Goal: Information Seeking & Learning: Find specific page/section

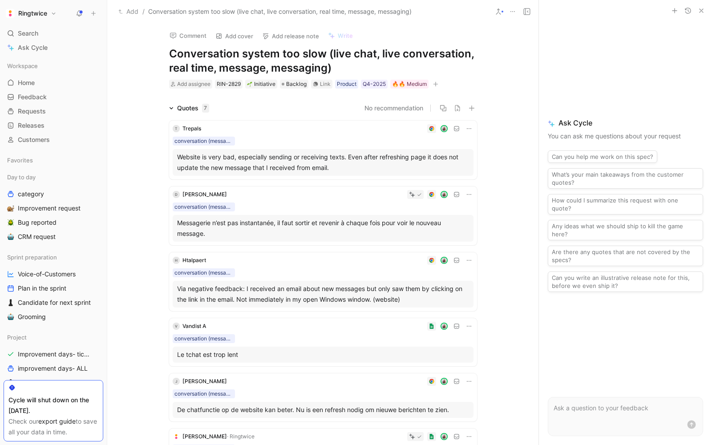
click at [125, 107] on div "Quotes 7 No recommendation T Trepals conversation (message, discussion) Website…" at bounding box center [322, 325] width 431 height 444
click at [34, 29] on span "Search" at bounding box center [28, 33] width 20 height 11
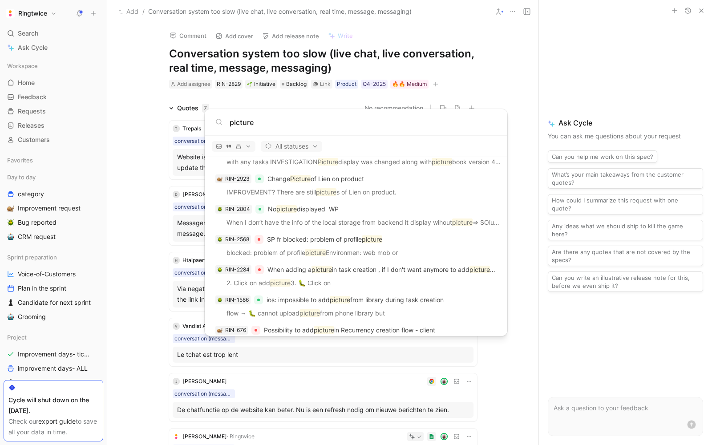
scroll to position [1480, 0]
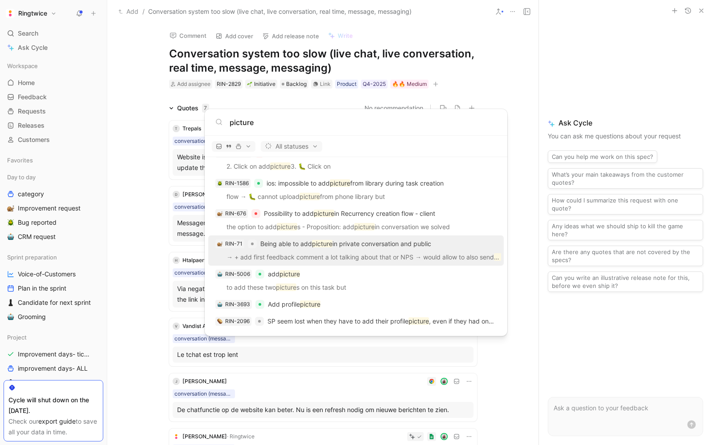
type input "picture"
click at [359, 260] on p "→ + add first feedback comment a lot talking about that or NPS → would allow to…" at bounding box center [356, 258] width 290 height 13
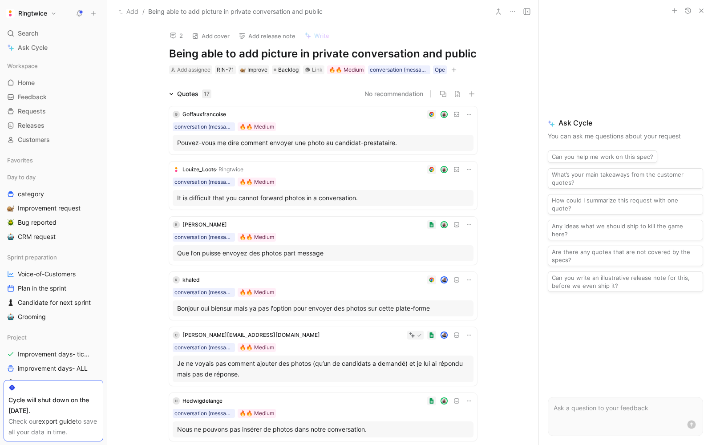
click at [126, 219] on div "Quotes 17 No recommendation [PERSON_NAME] conversation (message, discussion) 🔥🔥…" at bounding box center [322, 392] width 431 height 606
click at [28, 35] on span "Search" at bounding box center [28, 33] width 20 height 11
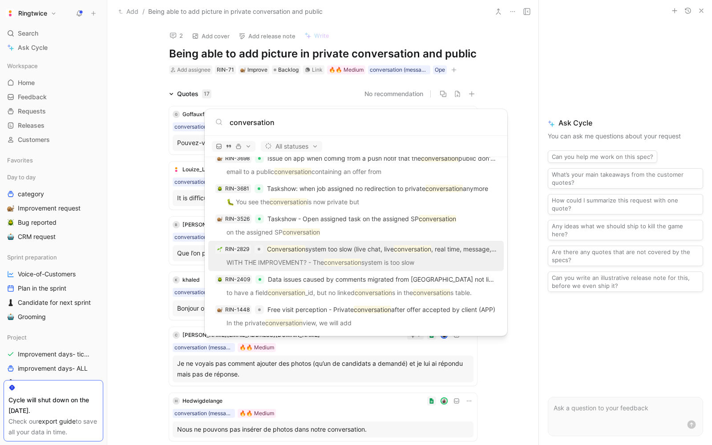
scroll to position [1256, 0]
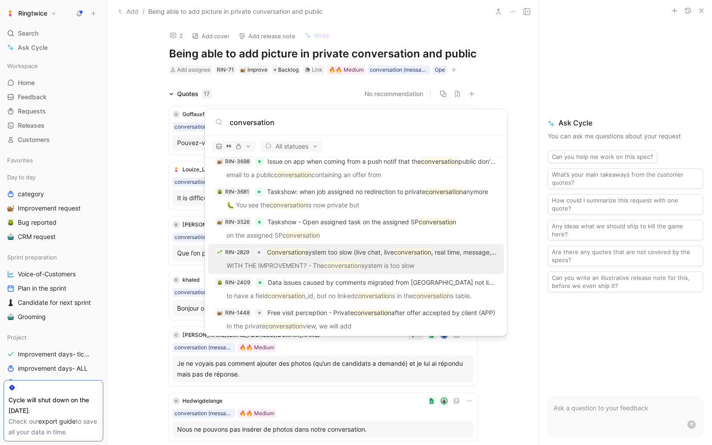
type input "conversation"
click at [313, 252] on p "Conversation system too slow (live chat, live conversation , real time, message…" at bounding box center [382, 252] width 230 height 11
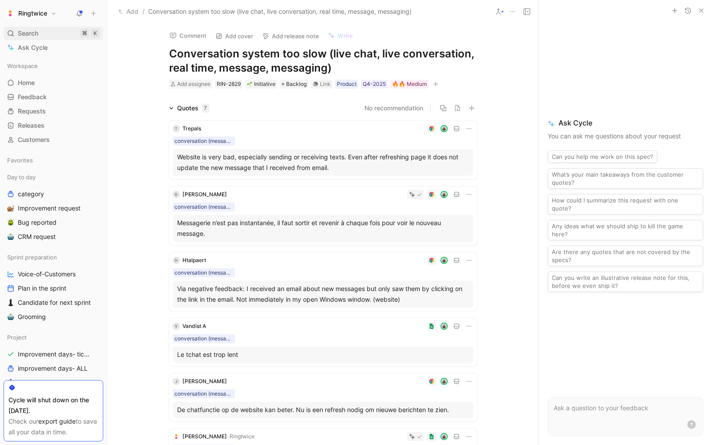
click at [20, 31] on span "Search" at bounding box center [28, 33] width 20 height 11
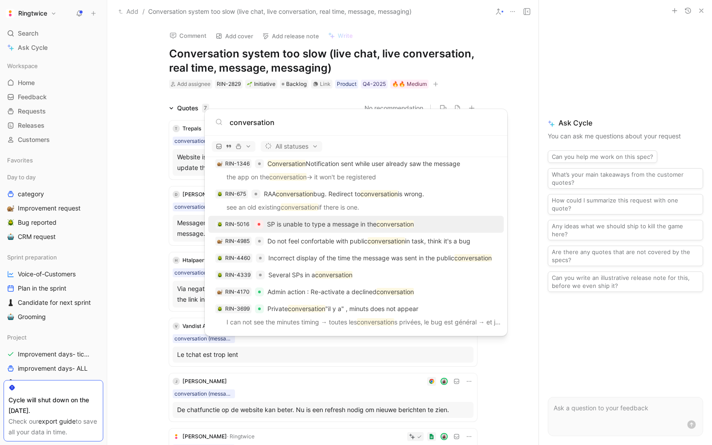
scroll to position [1467, 0]
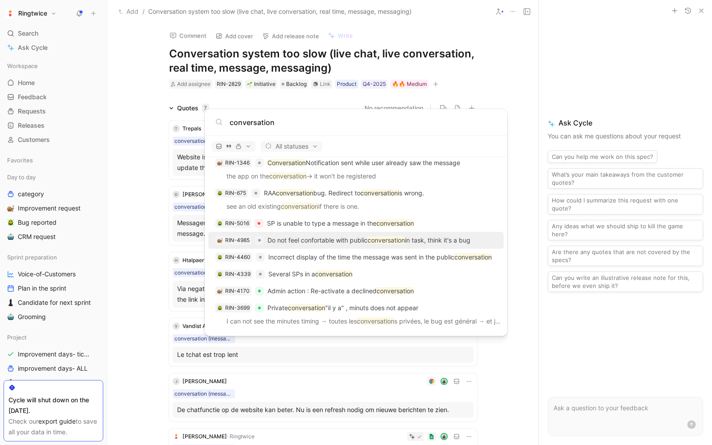
type input "conversation"
click at [315, 236] on p "Do not feel confortable with public conversation in task, think it's a bug" at bounding box center [369, 240] width 203 height 11
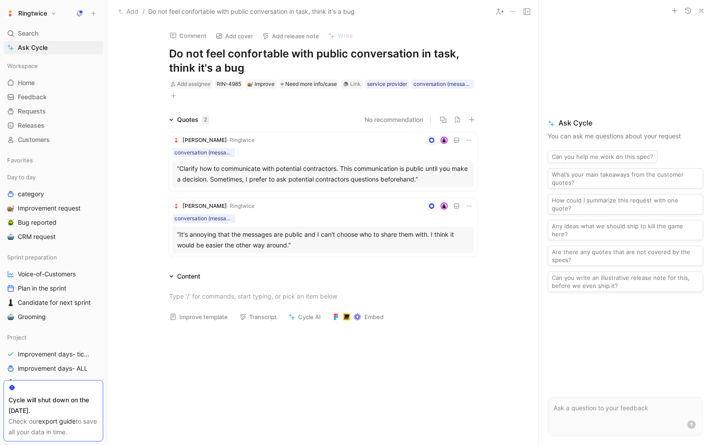
click at [473, 138] on div "[PERSON_NAME] · Ringtwice conversation (message, discussion) “Clarify how to co…" at bounding box center [323, 161] width 308 height 59
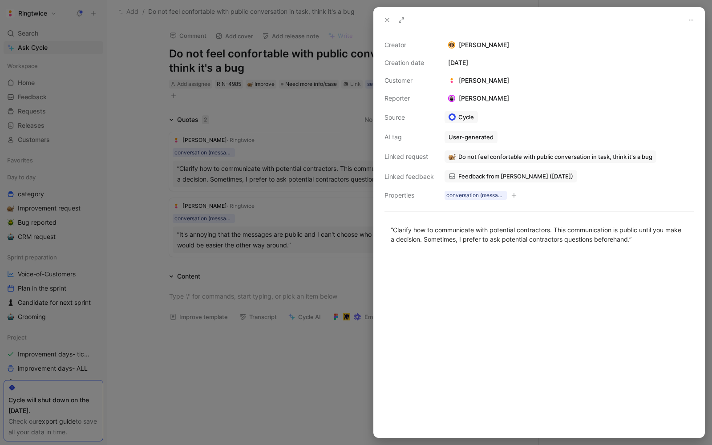
click at [271, 107] on div at bounding box center [356, 222] width 712 height 445
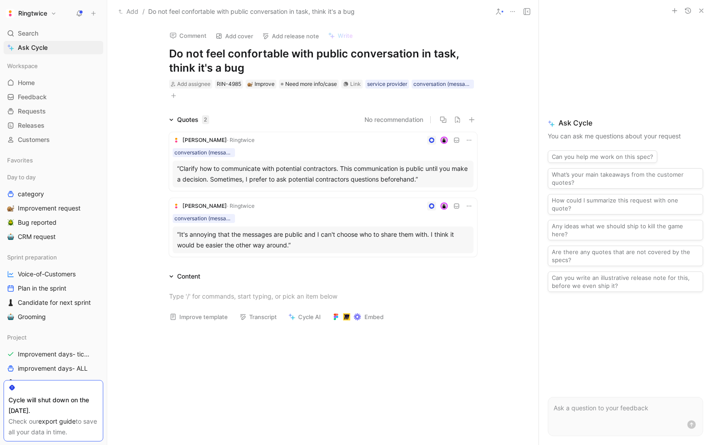
click at [469, 139] on icon at bounding box center [469, 140] width 7 height 7
click at [462, 168] on span "Change request" at bounding box center [446, 170] width 47 height 8
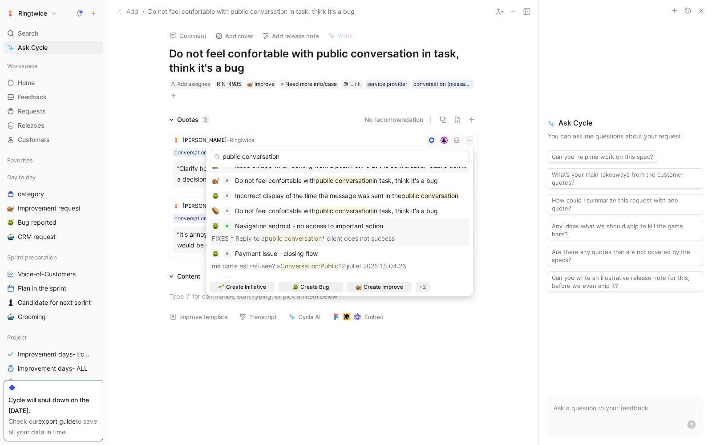
scroll to position [9, 0]
type input "public conversation"
click at [434, 212] on span "in task, think it's a bug" at bounding box center [405, 211] width 65 height 8
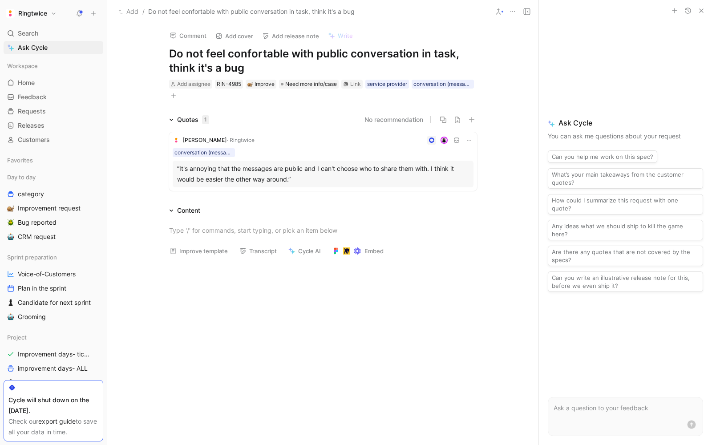
click at [466, 141] on icon at bounding box center [469, 140] width 7 height 7
click at [450, 171] on span "Change request" at bounding box center [446, 170] width 47 height 8
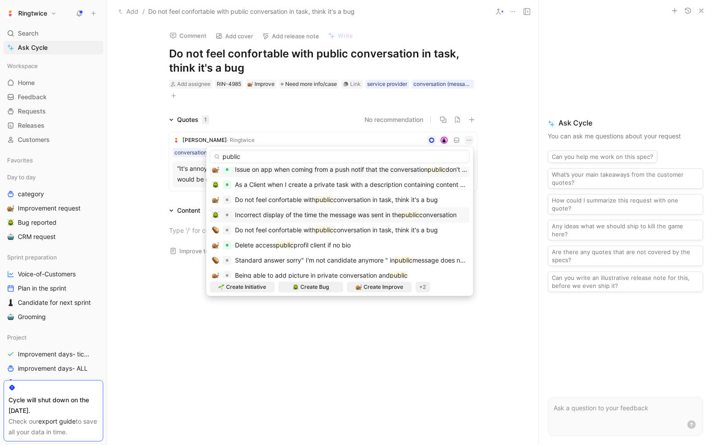
scroll to position [14, 0]
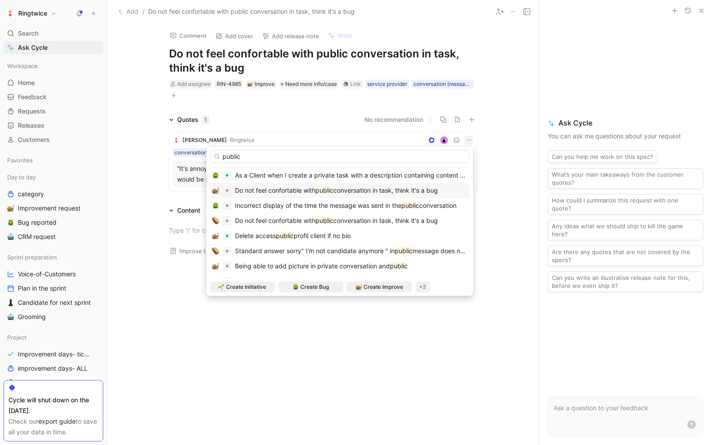
type input "public"
click at [330, 191] on mark "public" at bounding box center [325, 191] width 18 height 8
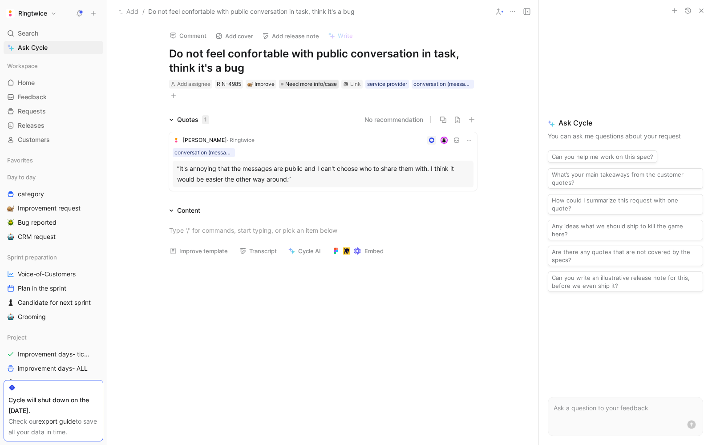
click at [316, 82] on span "Need more info/case" at bounding box center [311, 84] width 52 height 9
click at [315, 79] on div "Add assignee RIN-4985 Improve Need more info/case Link service provider convers…" at bounding box center [323, 90] width 310 height 22
click at [313, 82] on span "Need more info/case" at bounding box center [311, 84] width 52 height 9
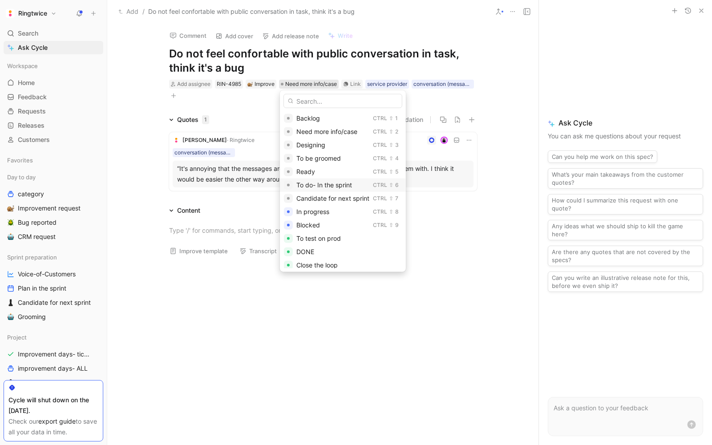
scroll to position [16, 0]
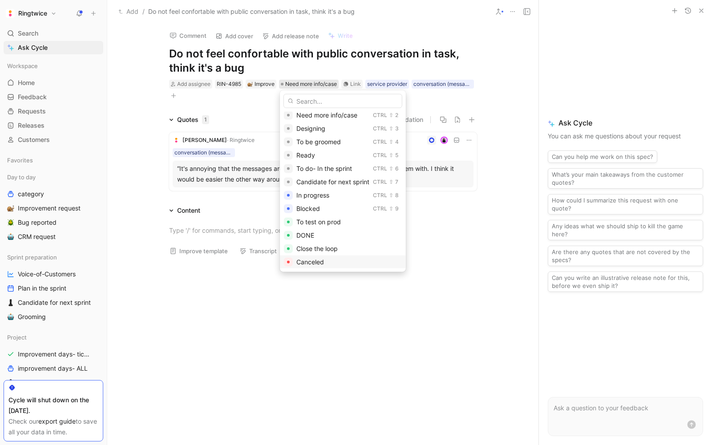
click at [308, 264] on span "Canceled" at bounding box center [311, 262] width 28 height 8
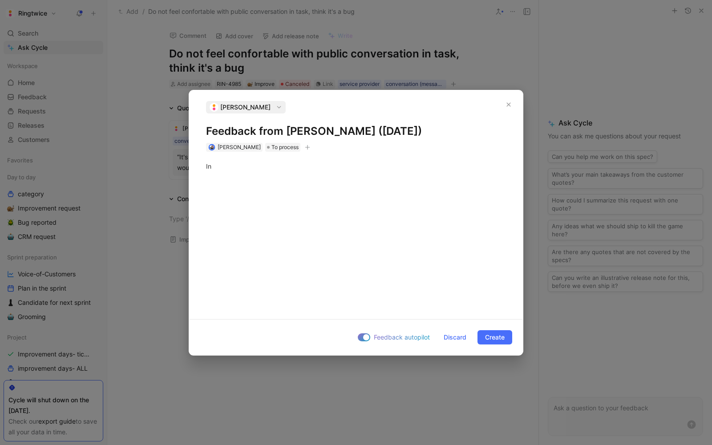
click at [424, 369] on div at bounding box center [356, 222] width 712 height 445
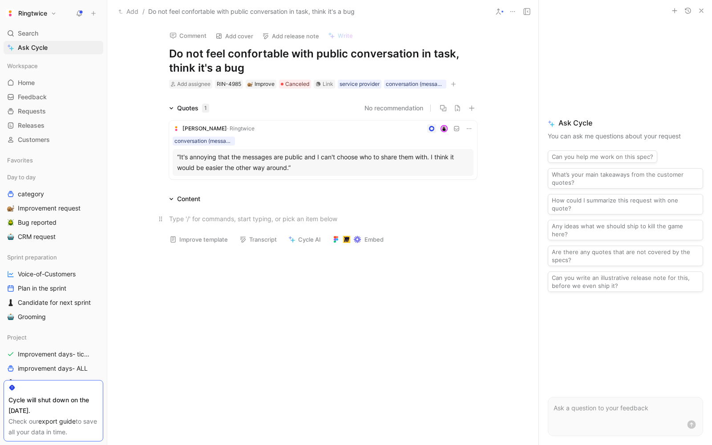
click at [239, 223] on div at bounding box center [323, 218] width 308 height 9
click at [543, 243] on div "Ask Cycle You can ask me questions about your request Can you help me work on t…" at bounding box center [625, 205] width 173 height 175
click at [469, 124] on button at bounding box center [469, 128] width 9 height 9
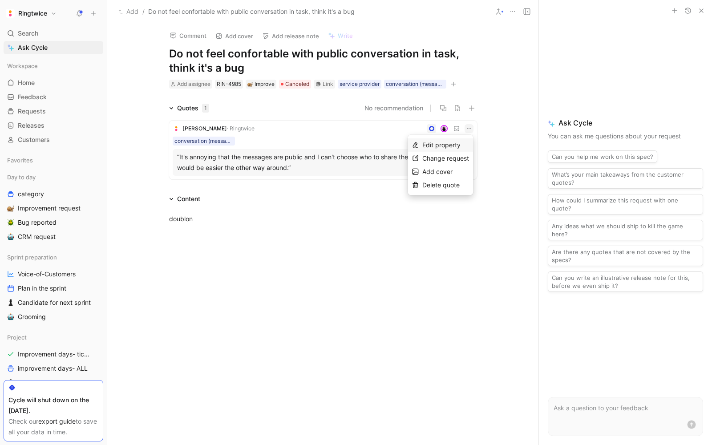
click at [448, 146] on span "Edit property" at bounding box center [442, 145] width 38 height 8
click at [469, 127] on icon at bounding box center [469, 128] width 7 height 7
click at [452, 160] on span "Change request" at bounding box center [446, 159] width 47 height 8
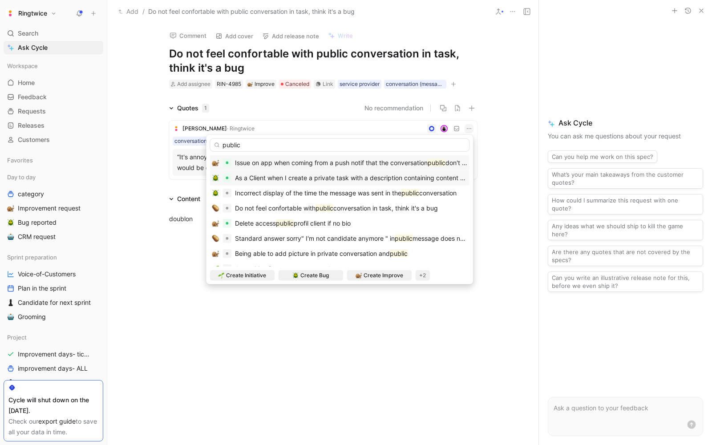
scroll to position [13, 0]
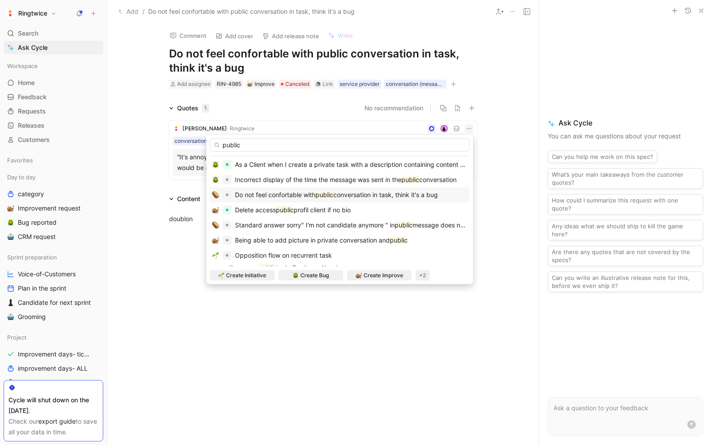
type input "public"
click at [385, 192] on span "conversation in task, think it's a bug" at bounding box center [386, 195] width 105 height 8
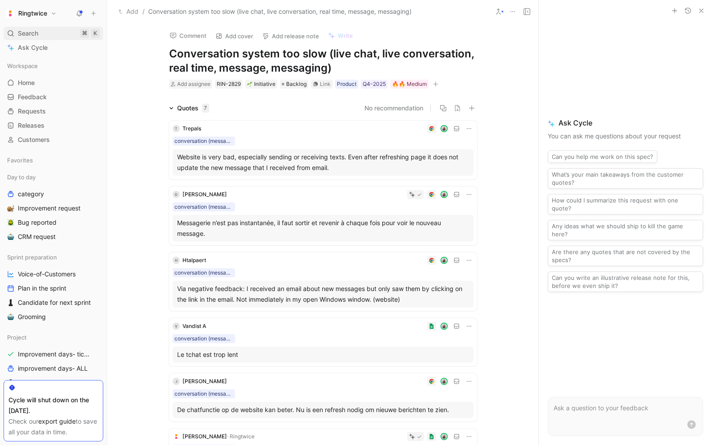
click at [22, 30] on span "Search" at bounding box center [28, 33] width 20 height 11
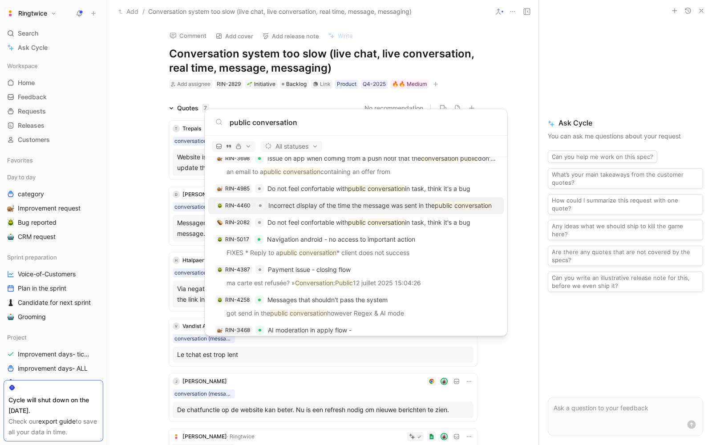
scroll to position [551, 0]
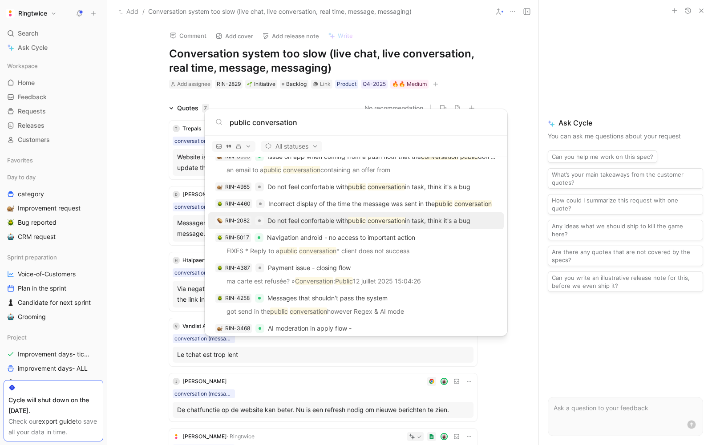
type input "public conversation"
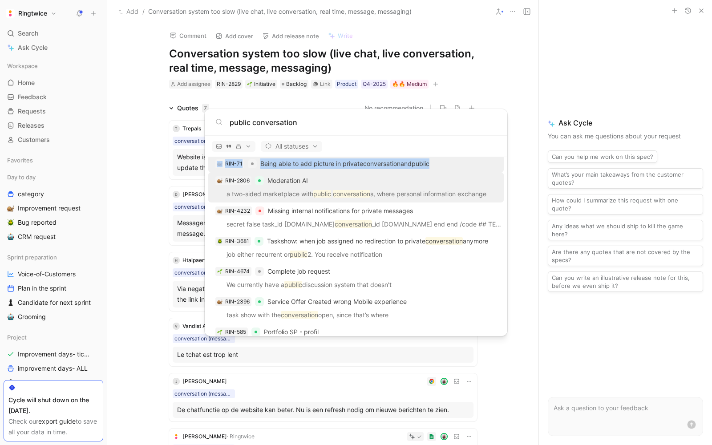
scroll to position [862, 0]
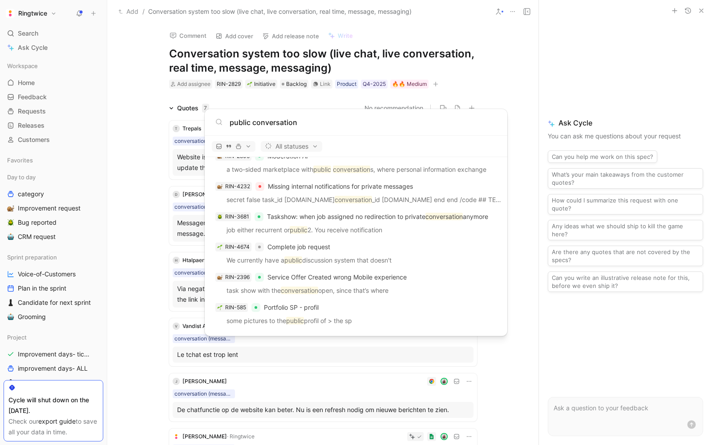
click at [132, 130] on body "Ringtwice Search ⌘ K Ask Cycle Workspace Home G then H Feedback G then F Reques…" at bounding box center [356, 222] width 712 height 445
